Goal: Information Seeking & Learning: Learn about a topic

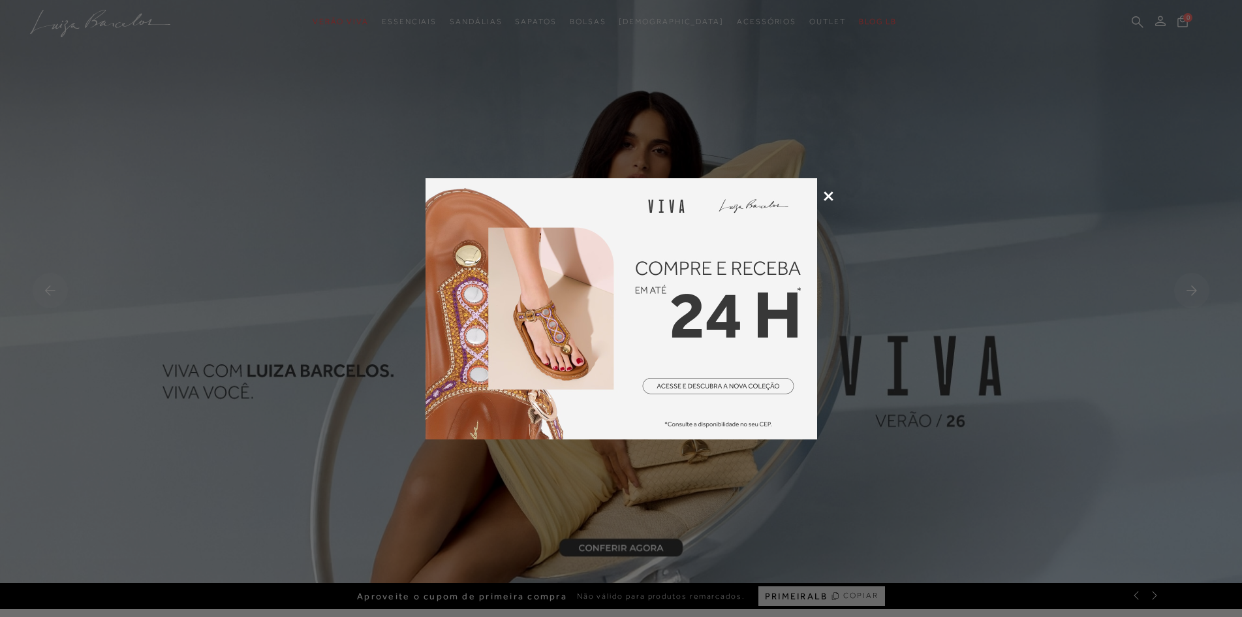
click at [830, 193] on icon at bounding box center [829, 196] width 10 height 10
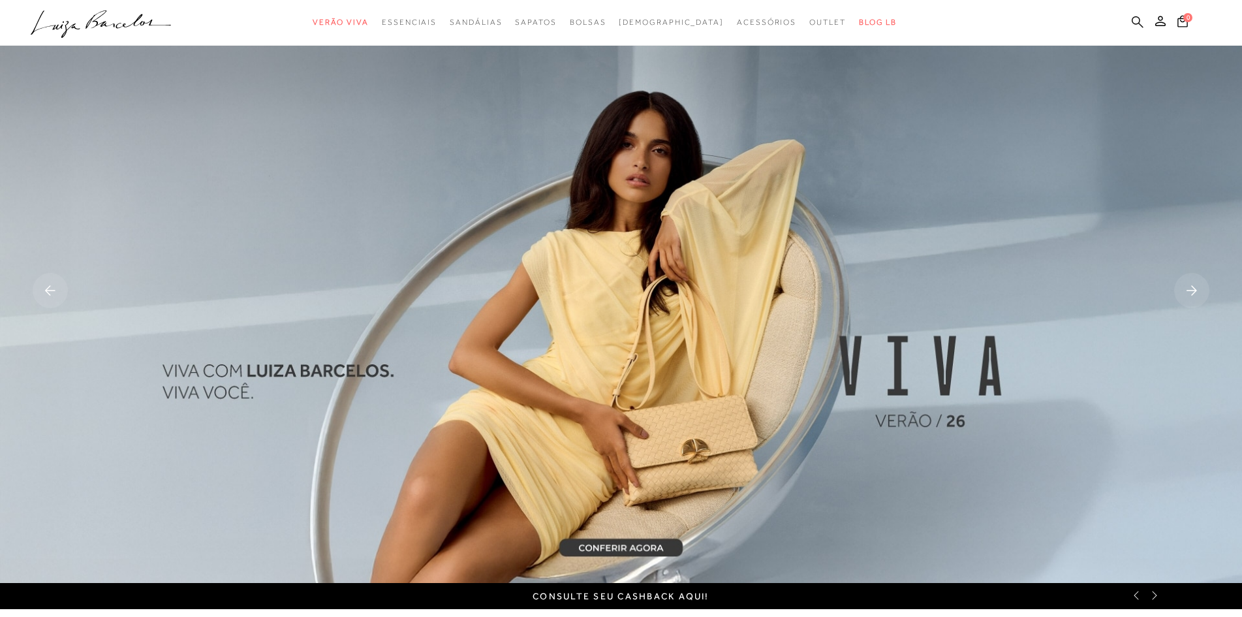
click at [1142, 18] on icon at bounding box center [1138, 22] width 12 height 12
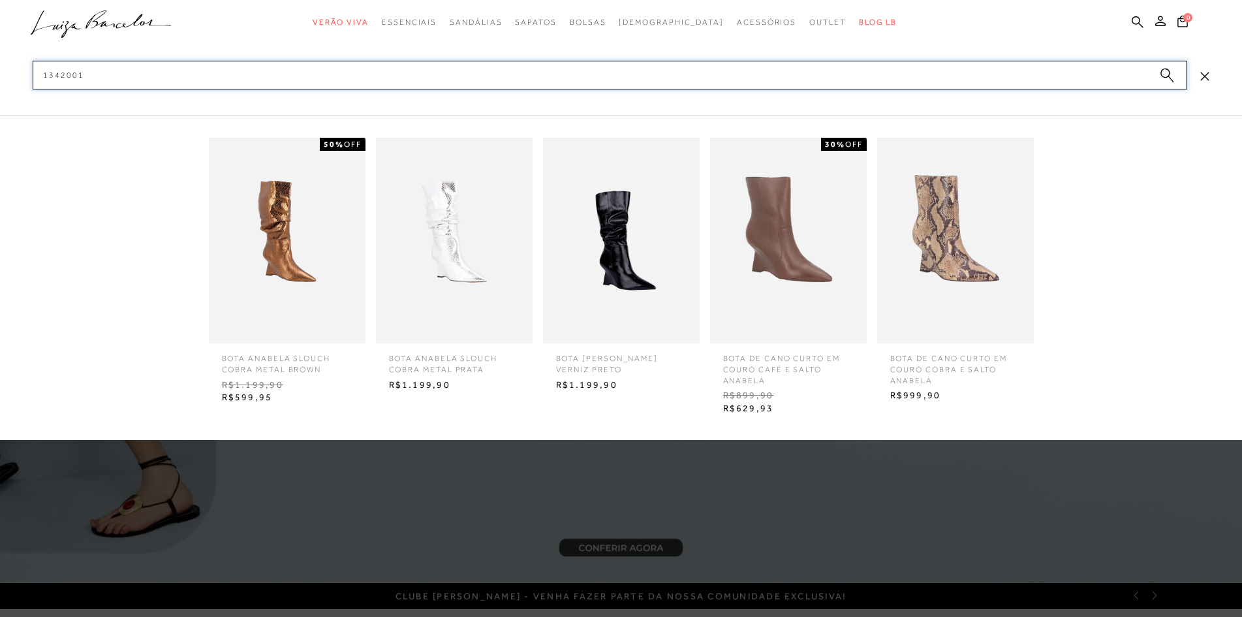
type input "13420010"
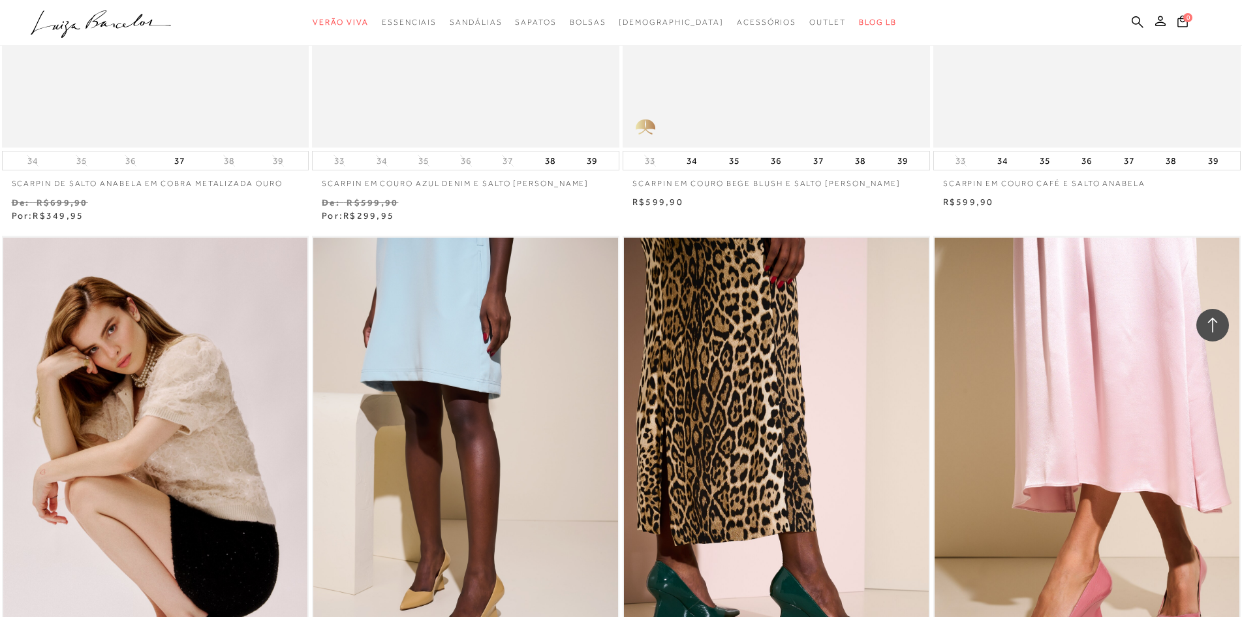
scroll to position [457, 0]
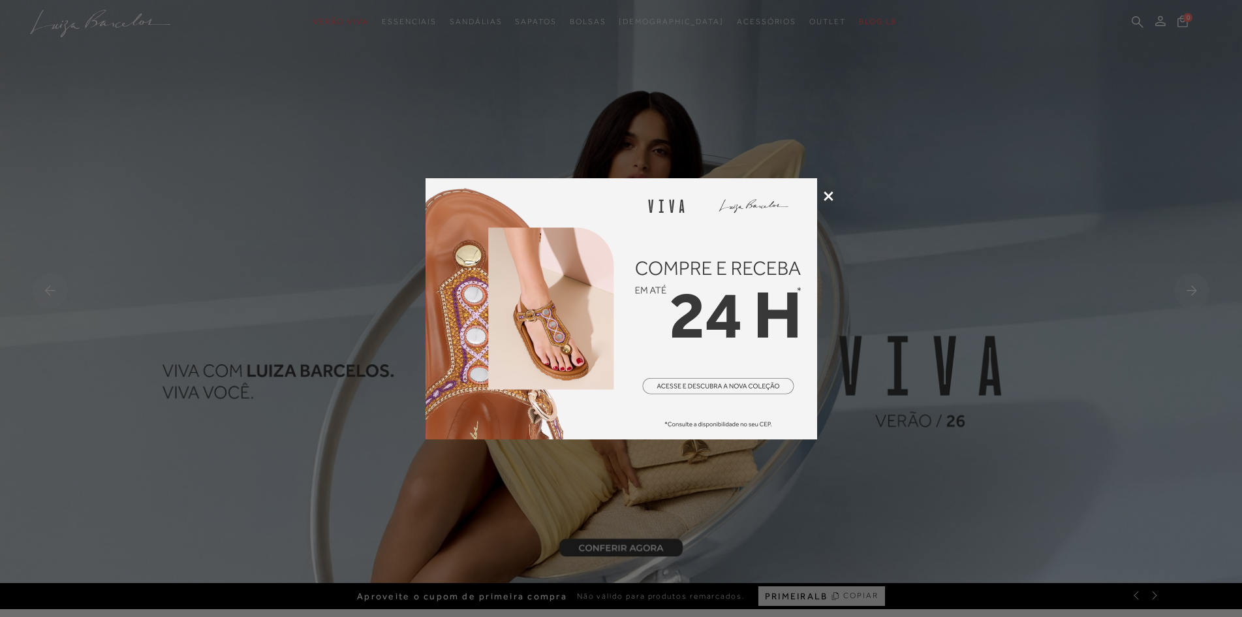
click at [828, 194] on icon at bounding box center [829, 196] width 10 height 10
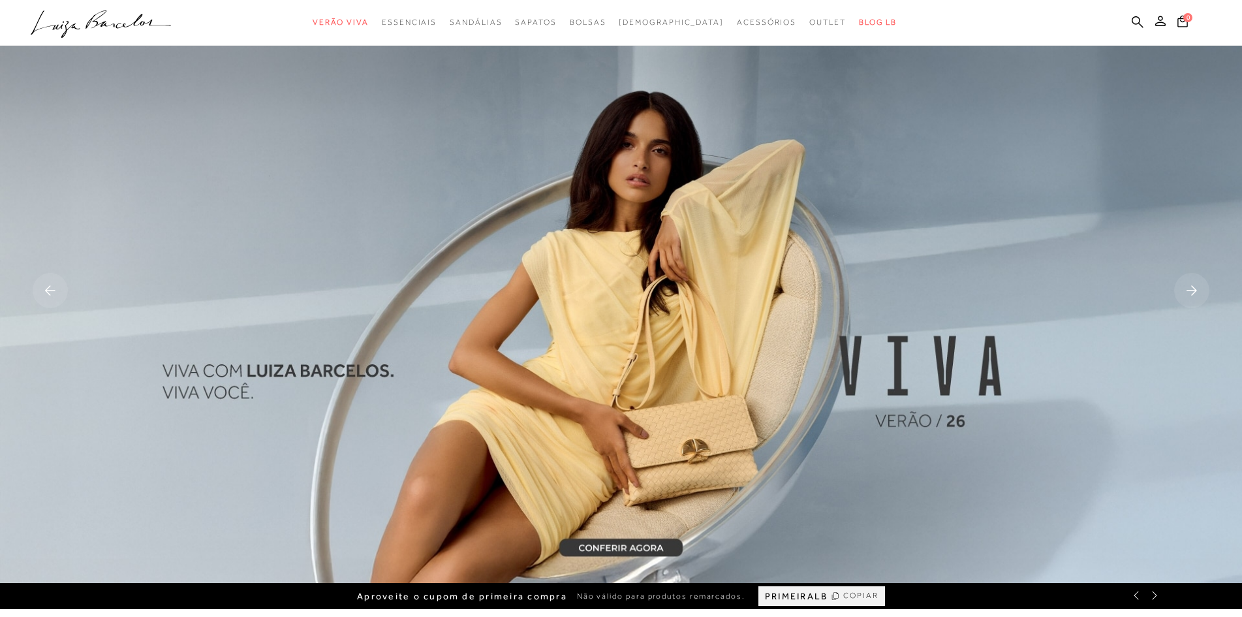
click at [1130, 21] on ul ".a{fill-rule:evenodd;} Verão Viva Em alta Favoritos das Influenciadoras Apostas…" at bounding box center [611, 22] width 1161 height 24
click at [1130, 22] on ul ".a{fill-rule:evenodd;} Verão Viva Em alta Favoritos das Influenciadoras Apostas…" at bounding box center [611, 22] width 1161 height 24
click at [1133, 22] on icon at bounding box center [1138, 22] width 12 height 12
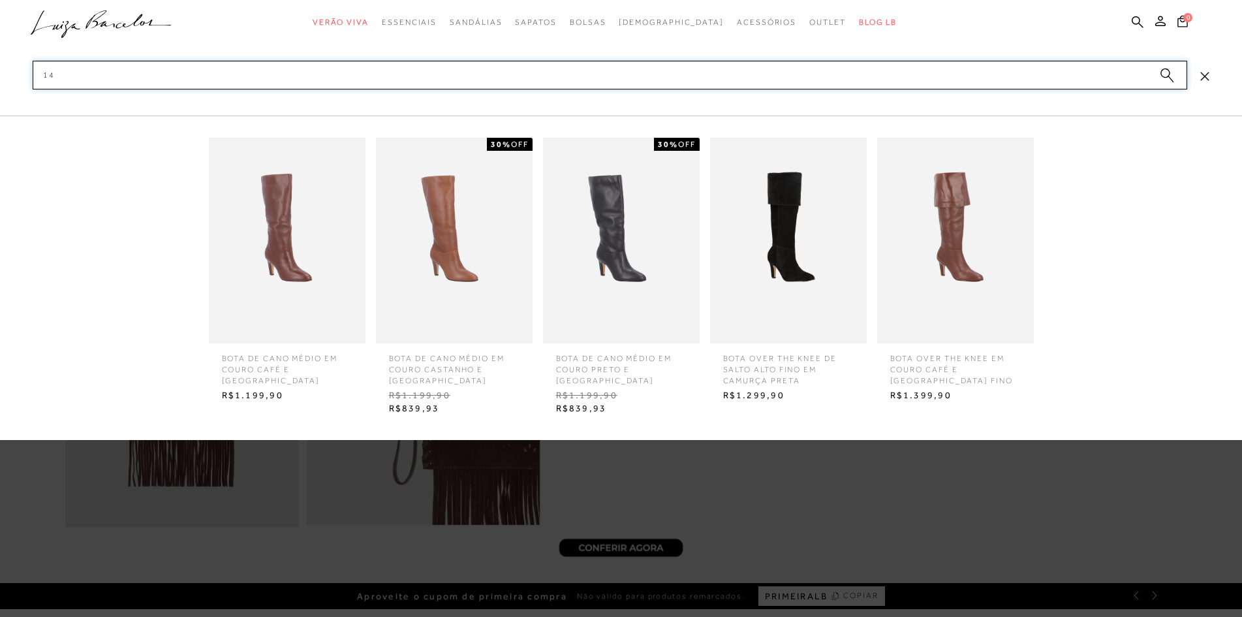
type input "1"
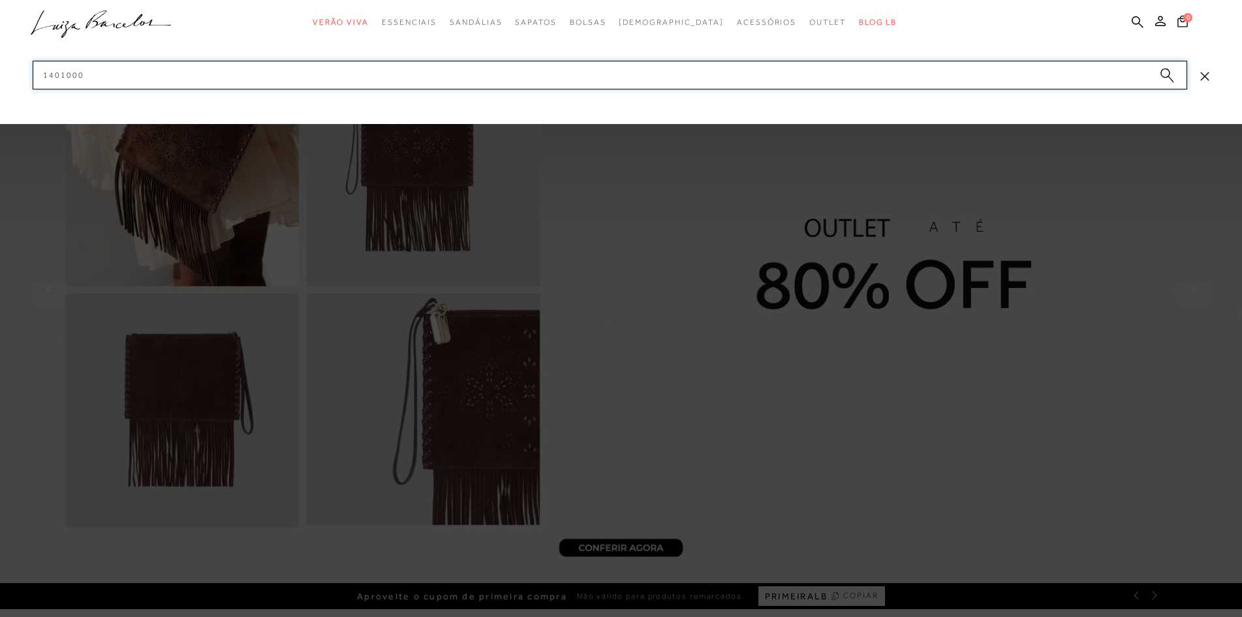
type input "14010006"
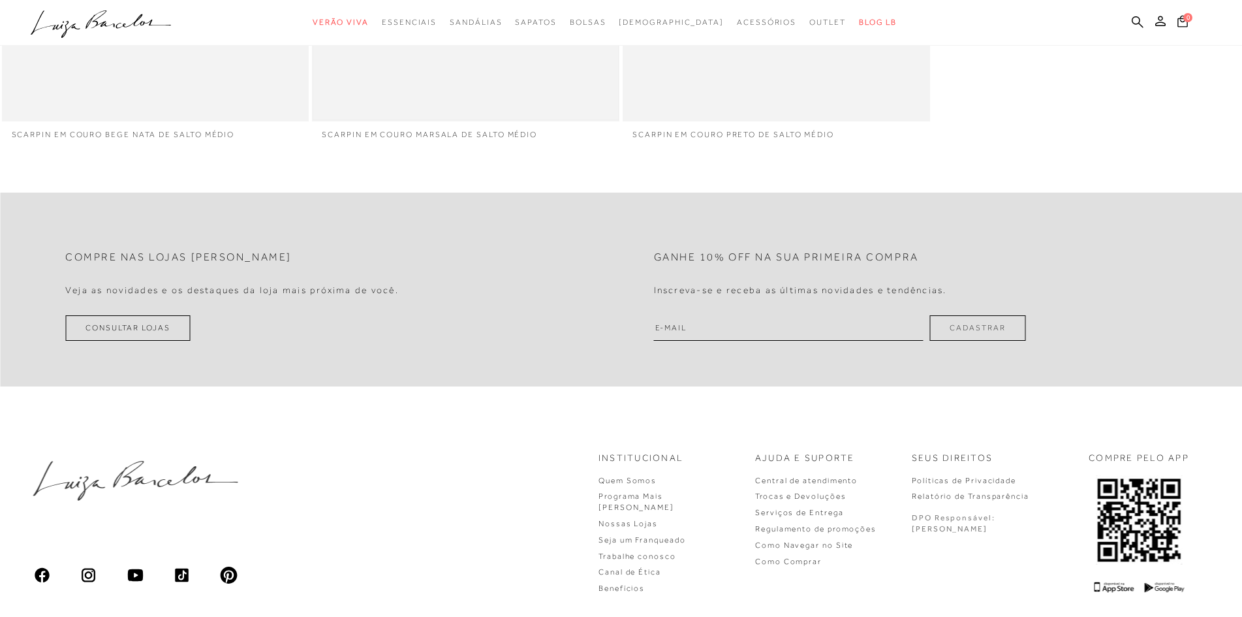
scroll to position [131, 0]
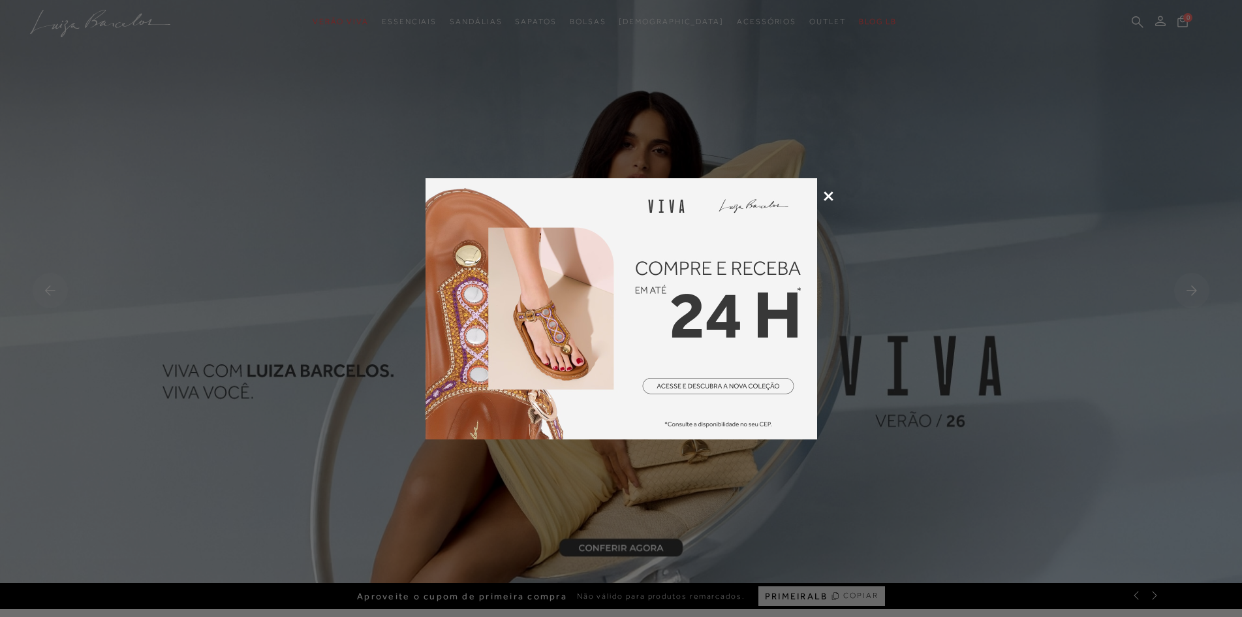
click at [829, 191] on icon at bounding box center [829, 196] width 10 height 10
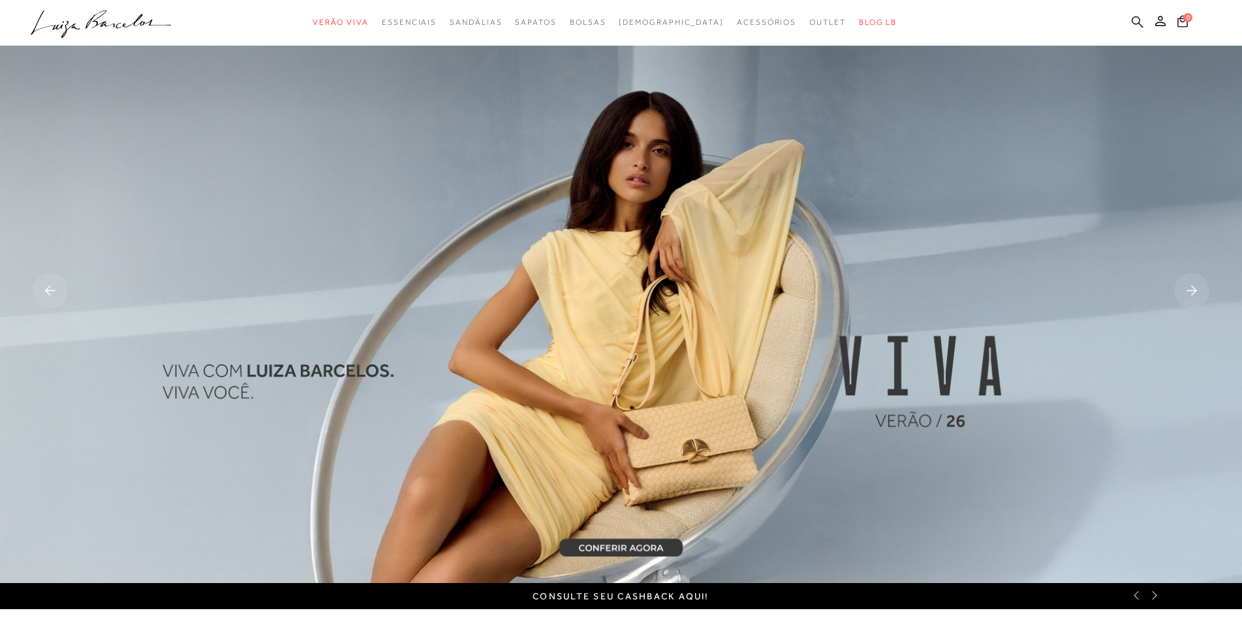
click at [1136, 19] on icon at bounding box center [1138, 22] width 12 height 12
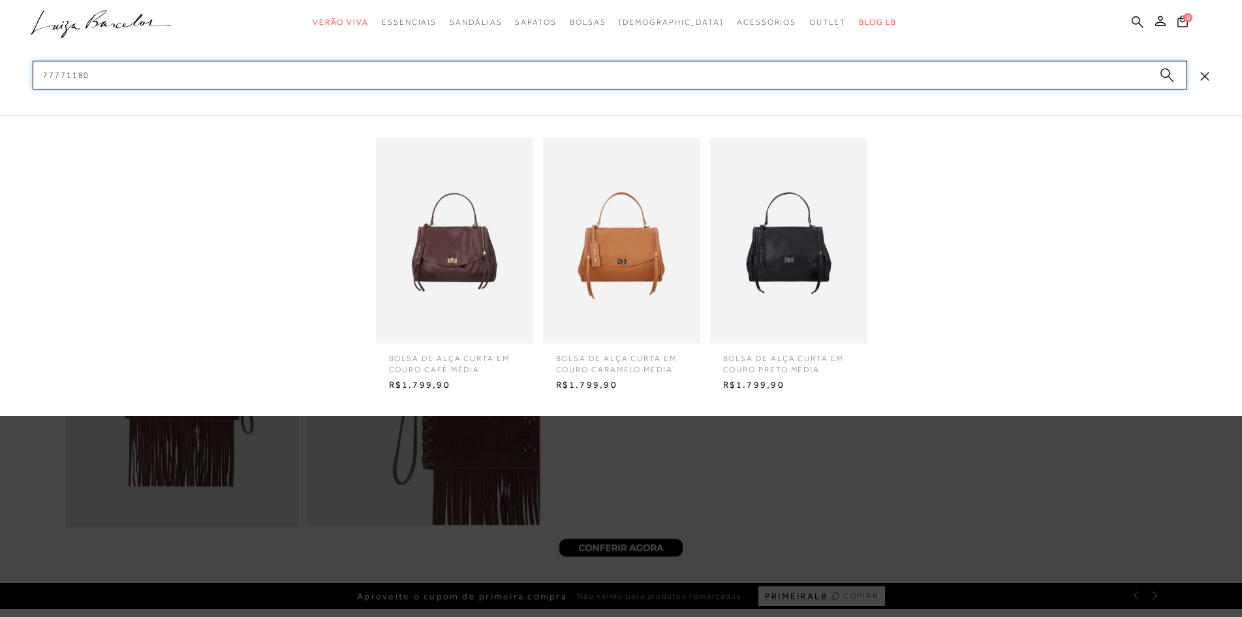
type input "77771180"
click at [431, 254] on img at bounding box center [454, 241] width 157 height 206
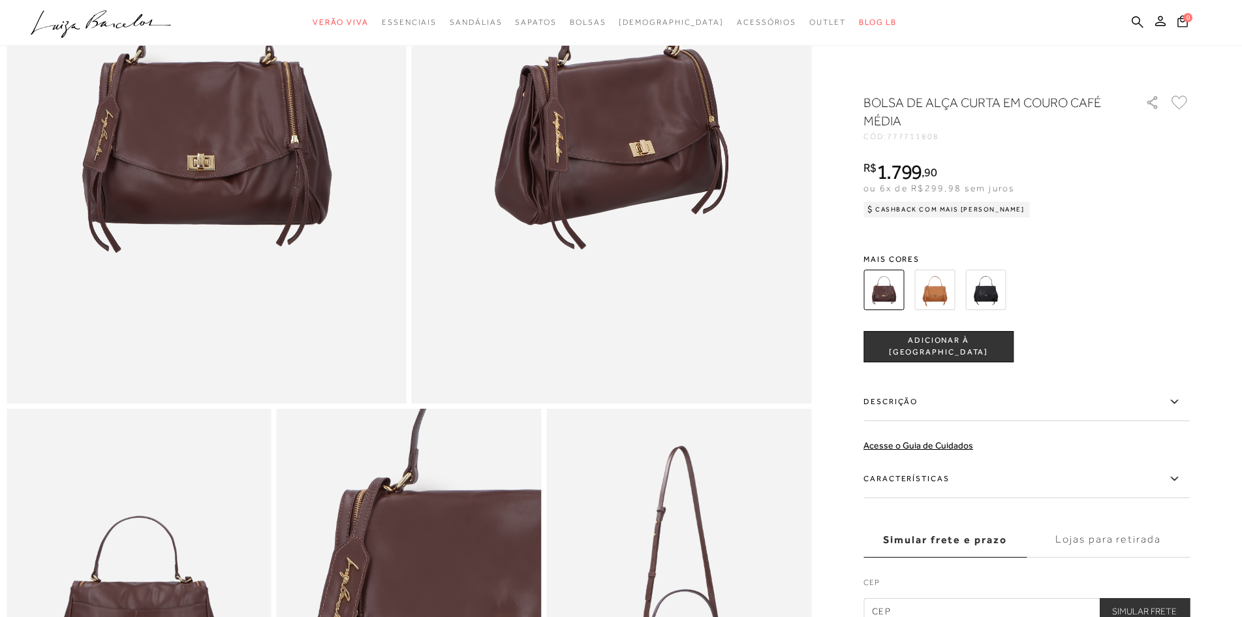
scroll to position [287, 0]
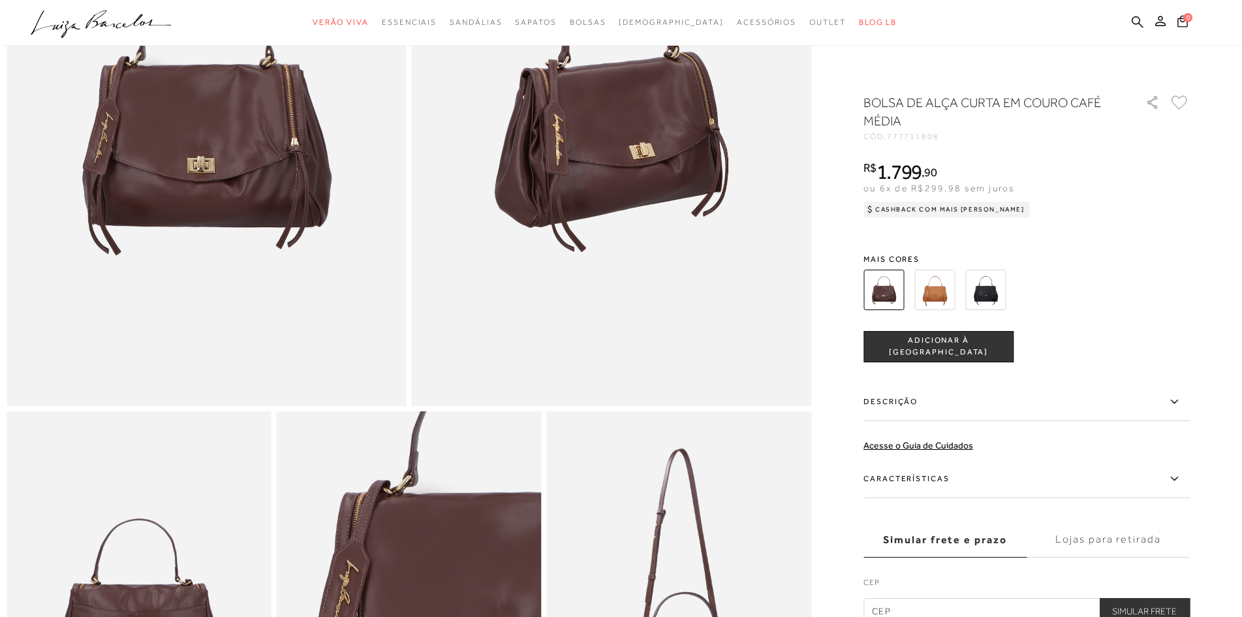
click at [1179, 399] on icon at bounding box center [1174, 402] width 16 height 16
click at [0, 0] on input "Descrição" at bounding box center [0, 0] width 0 height 0
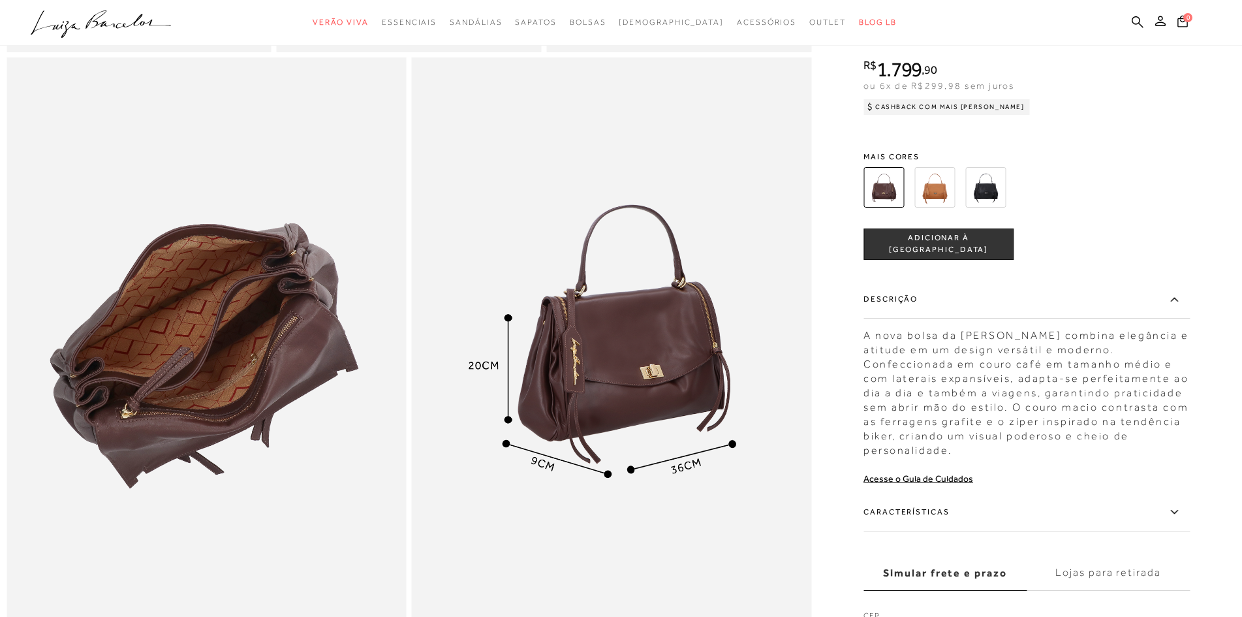
scroll to position [1091, 0]
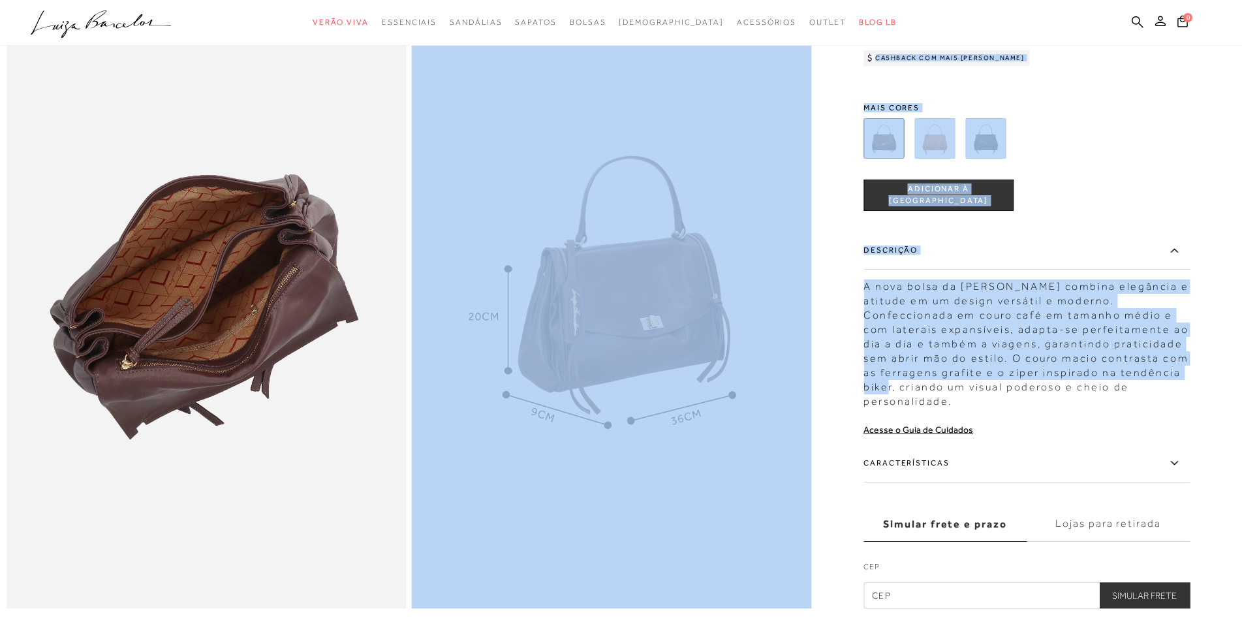
drag, startPoint x: 868, startPoint y: 412, endPoint x: 884, endPoint y: 413, distance: 15.7
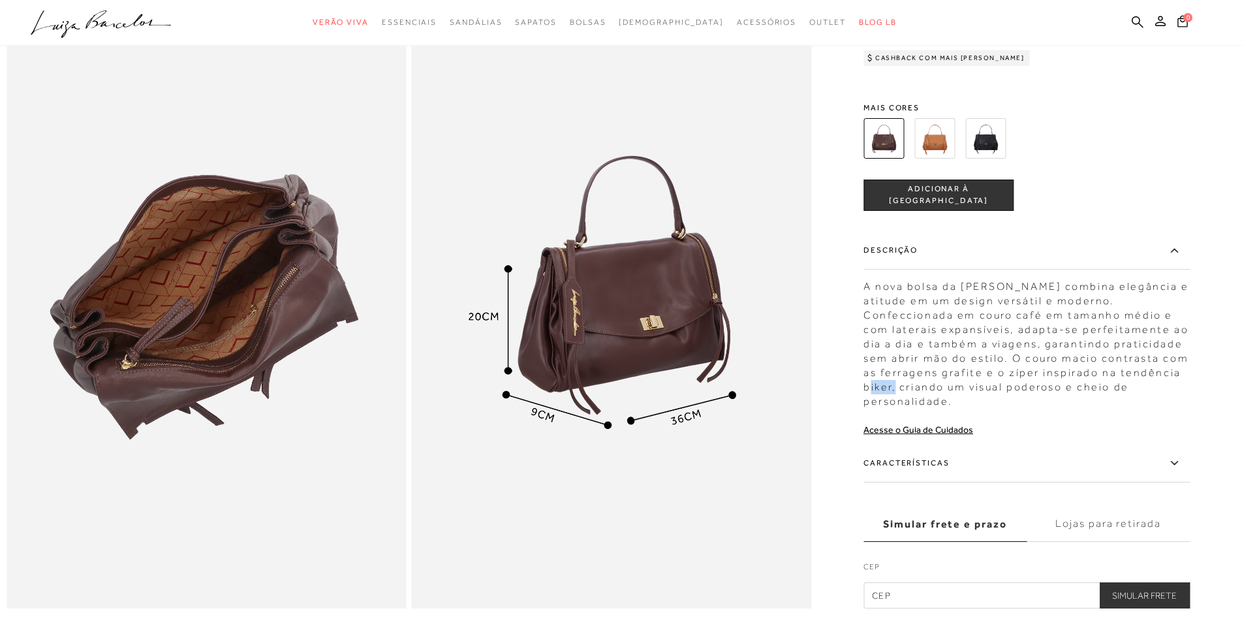
drag, startPoint x: 897, startPoint y: 413, endPoint x: 871, endPoint y: 413, distance: 25.5
click at [871, 409] on div "A nova bolsa da Luiza Barcelos combina elegância e atitude em um design versáti…" at bounding box center [1027, 341] width 326 height 136
